Goal: Task Accomplishment & Management: Use online tool/utility

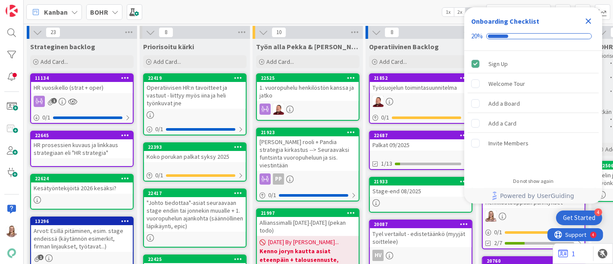
click at [587, 22] on icon "Close Checklist" at bounding box center [589, 22] width 6 height 6
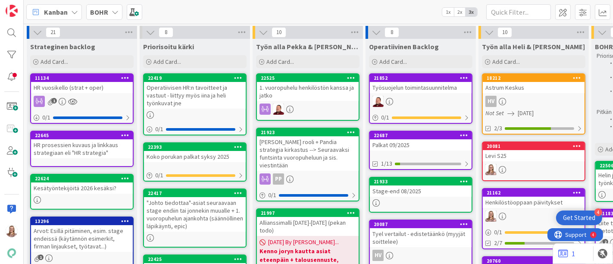
click at [94, 87] on div "HR vuosikello (strat + oper)" at bounding box center [82, 87] width 102 height 11
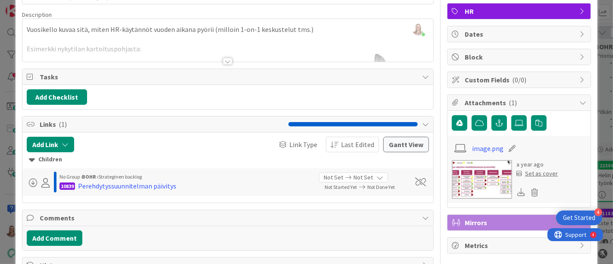
scroll to position [84, 0]
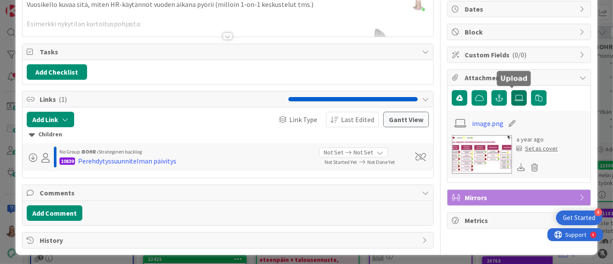
click at [515, 100] on icon at bounding box center [519, 97] width 9 height 7
click at [511, 90] on input "file" at bounding box center [511, 90] width 0 height 0
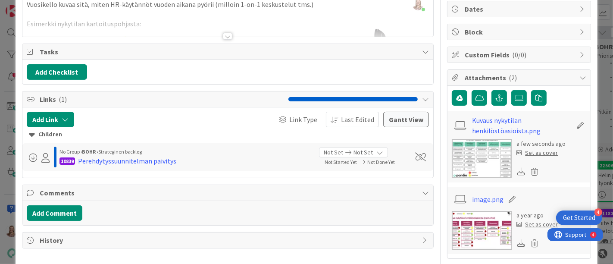
scroll to position [0, 0]
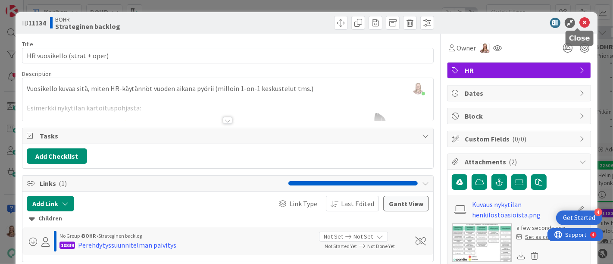
click at [579, 24] on icon at bounding box center [584, 23] width 10 height 10
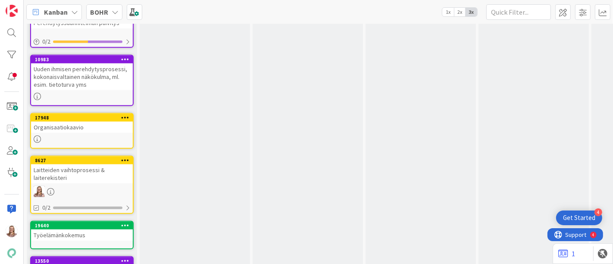
scroll to position [772, 0]
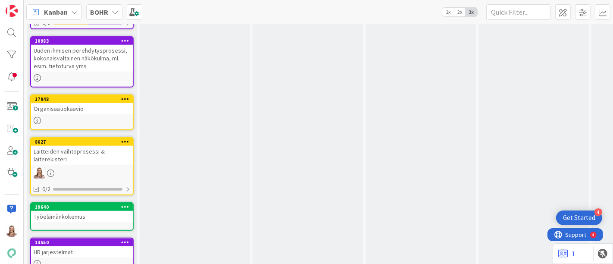
click at [123, 203] on icon at bounding box center [125, 206] width 8 height 6
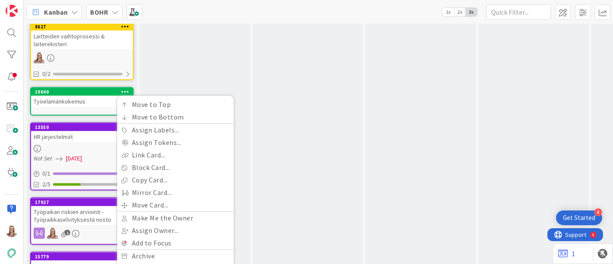
scroll to position [906, 0]
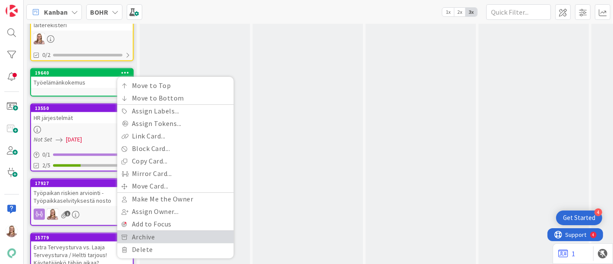
click at [177, 231] on link "Archive" at bounding box center [175, 237] width 116 height 13
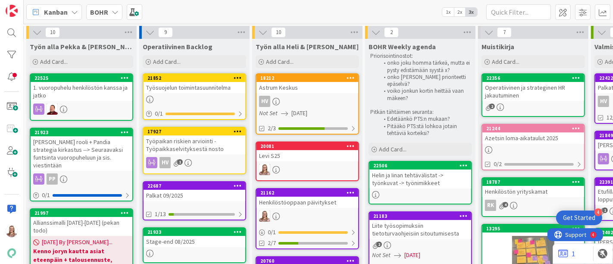
scroll to position [0, 233]
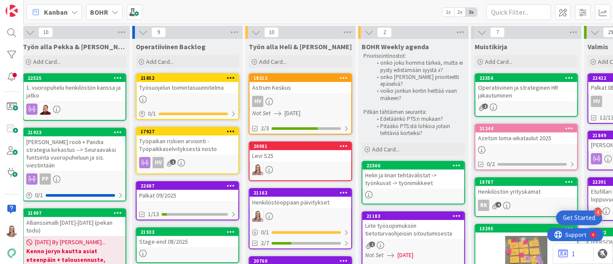
click at [401, 180] on div "Helin ja Iinan tehtävälistat -> työnkuvat -> työnimikkeet" at bounding box center [414, 178] width 102 height 19
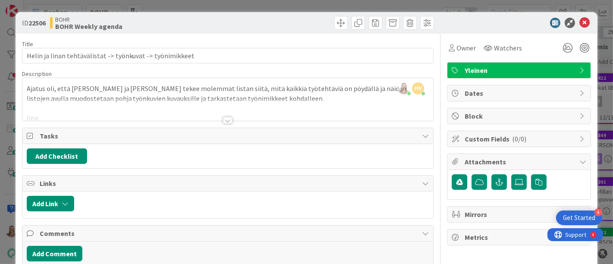
click at [225, 115] on div at bounding box center [227, 110] width 411 height 22
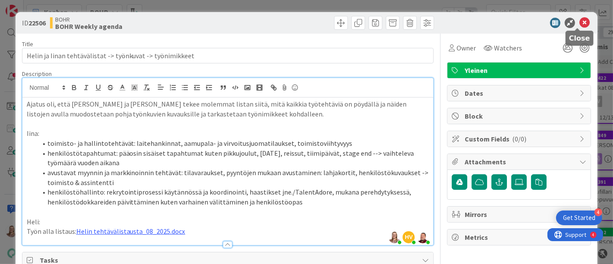
click at [579, 22] on icon at bounding box center [584, 23] width 10 height 10
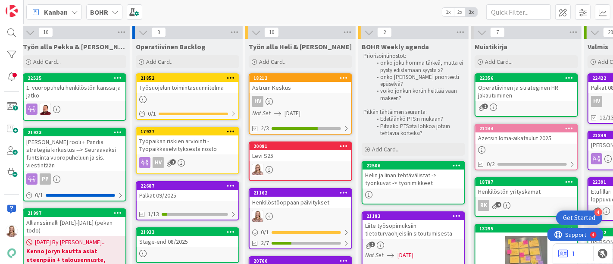
click at [291, 201] on div "Henkilöstöoppaan päivitykset" at bounding box center [301, 202] width 102 height 11
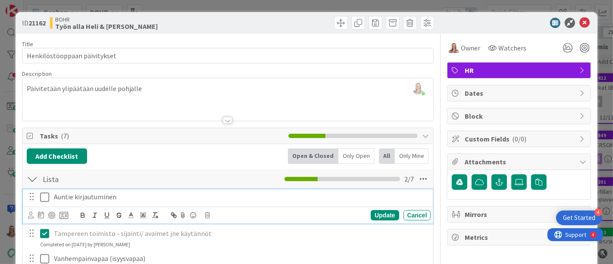
click at [46, 195] on icon at bounding box center [46, 197] width 13 height 10
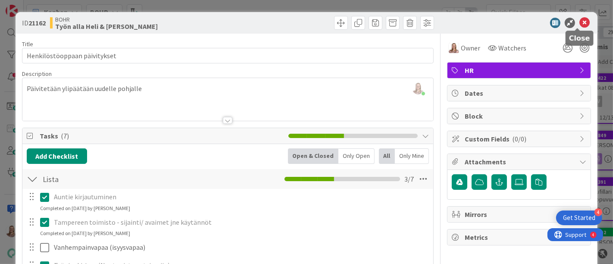
click at [579, 27] on icon at bounding box center [584, 23] width 10 height 10
